Goal: Information Seeking & Learning: Learn about a topic

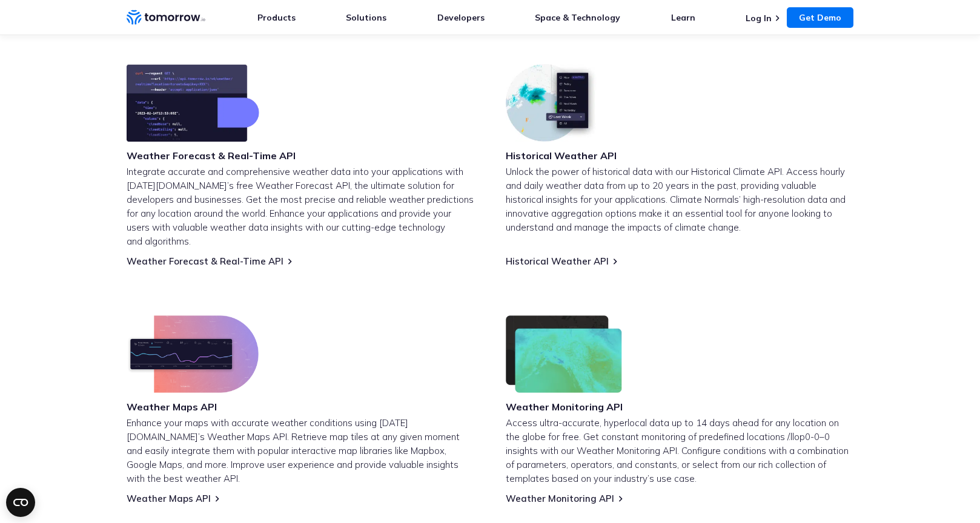
scroll to position [466, 0]
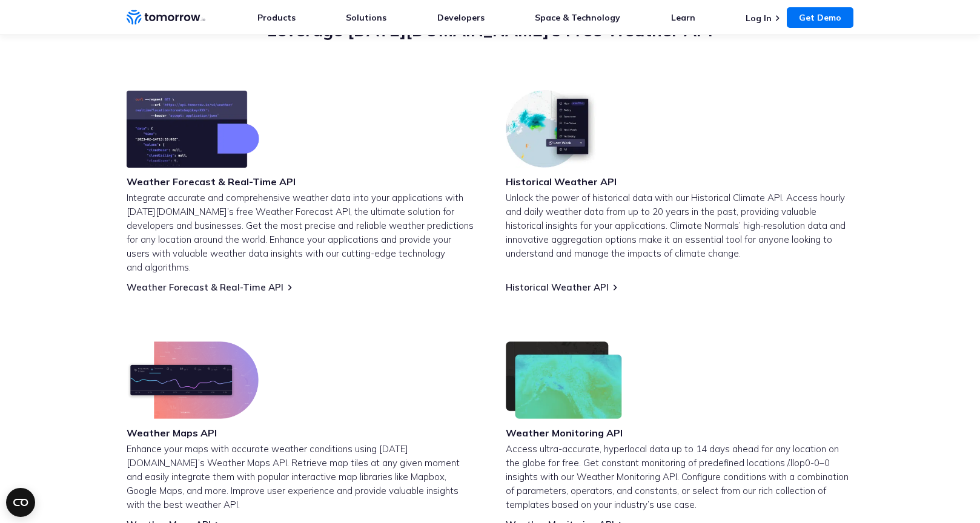
click at [210, 139] on img at bounding box center [193, 129] width 133 height 78
click at [236, 184] on h3 "Weather Forecast & Real-Time API" at bounding box center [211, 181] width 169 height 13
click at [217, 282] on link "Weather Forecast & Real-Time API" at bounding box center [205, 288] width 157 height 12
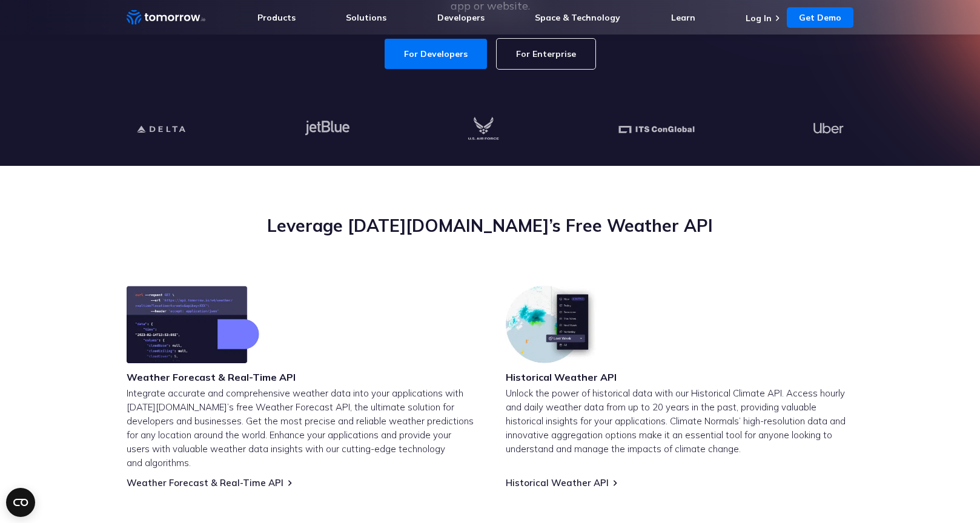
scroll to position [228, 0]
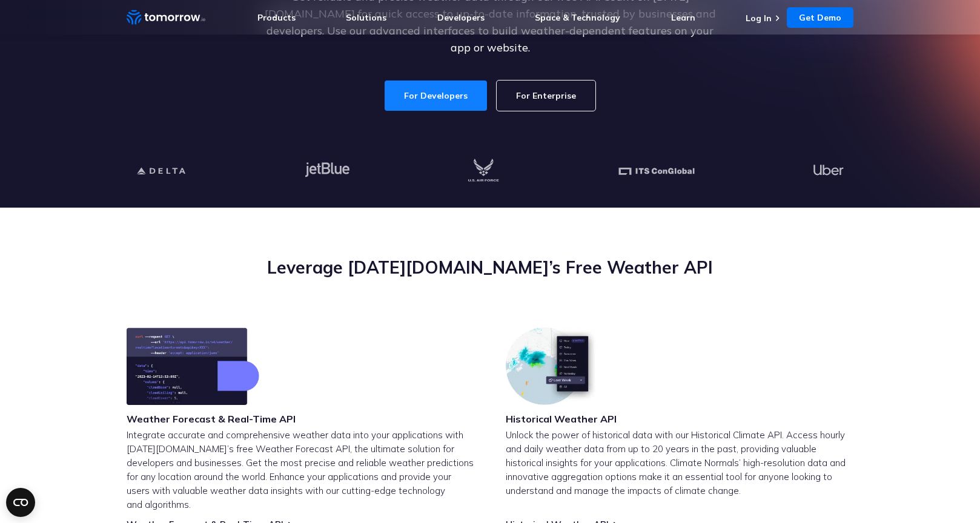
click at [424, 82] on link "For Developers" at bounding box center [436, 96] width 102 height 30
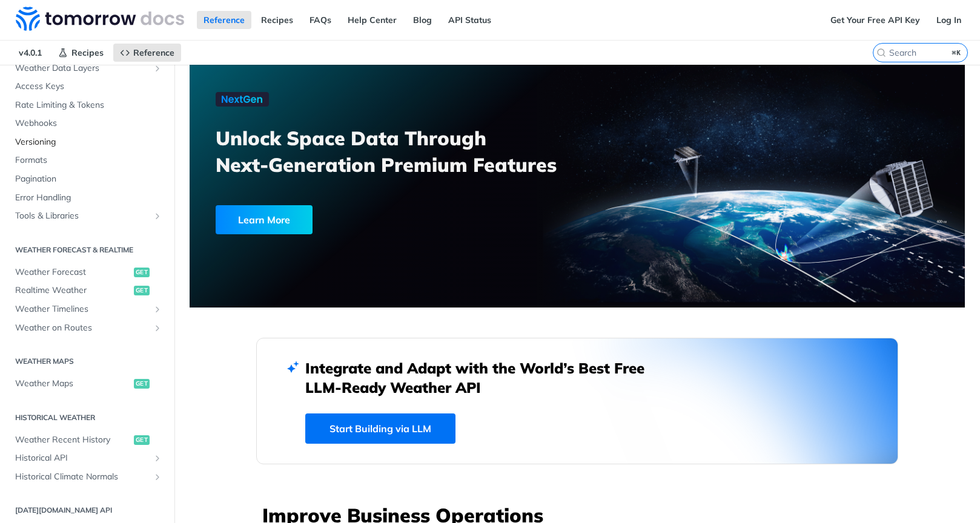
scroll to position [90, 0]
click at [68, 289] on span "Realtime Weather" at bounding box center [73, 292] width 116 height 12
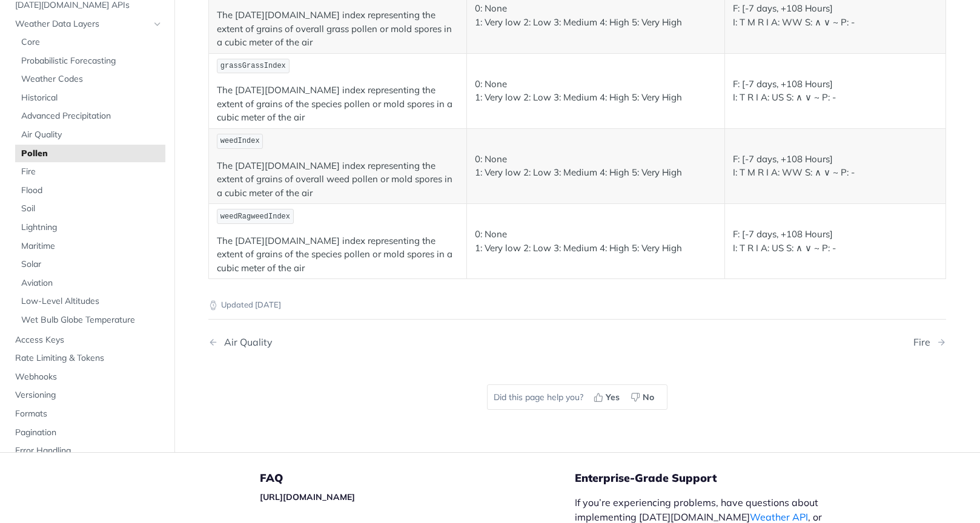
scroll to position [273, 0]
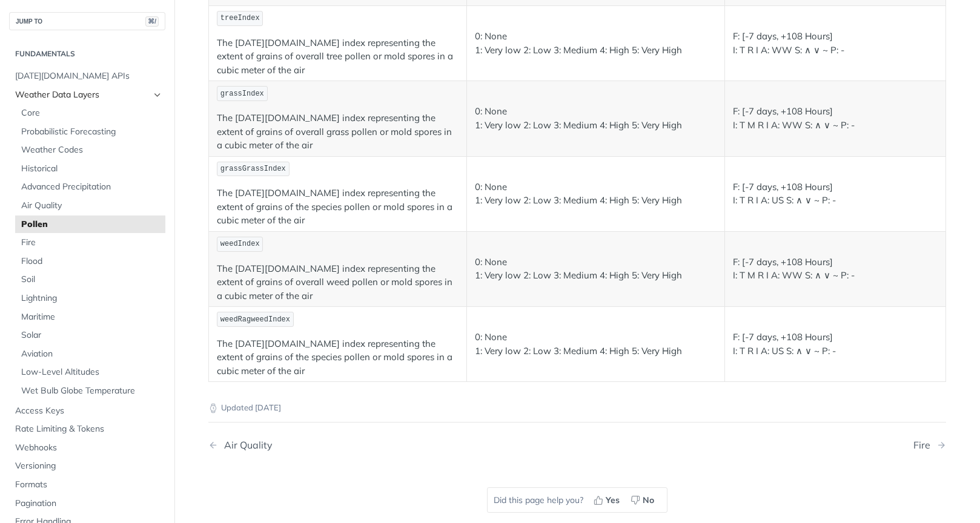
click at [58, 96] on span "Weather Data Layers" at bounding box center [82, 95] width 134 height 12
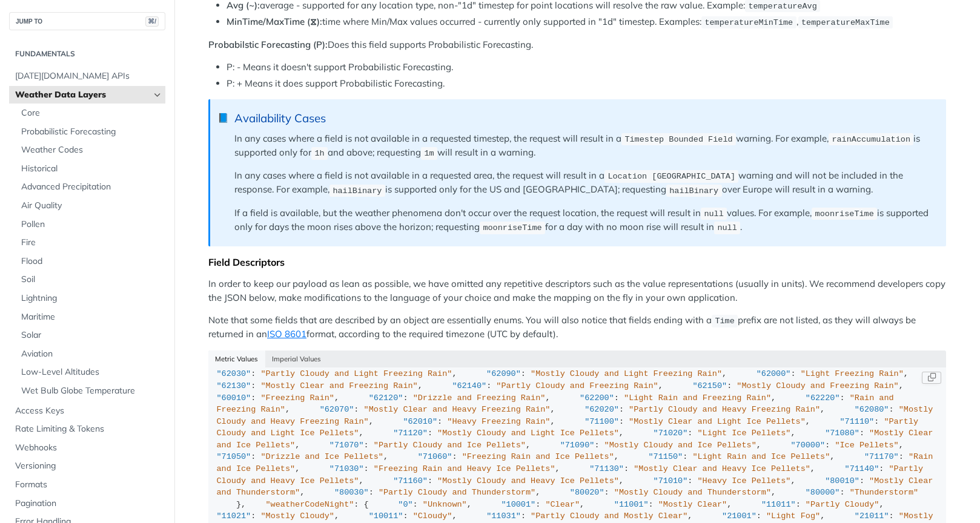
scroll to position [854, 0]
